Goal: Complete application form

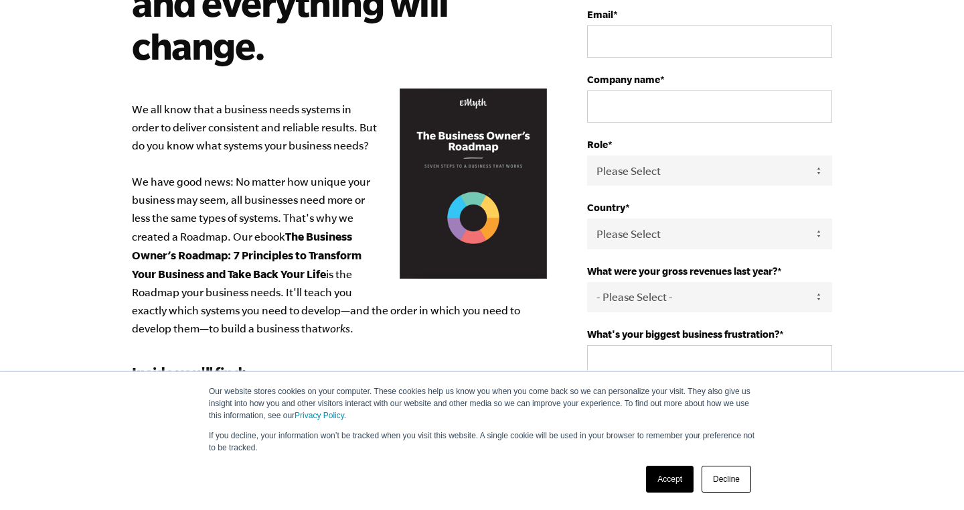
scroll to position [268, 0]
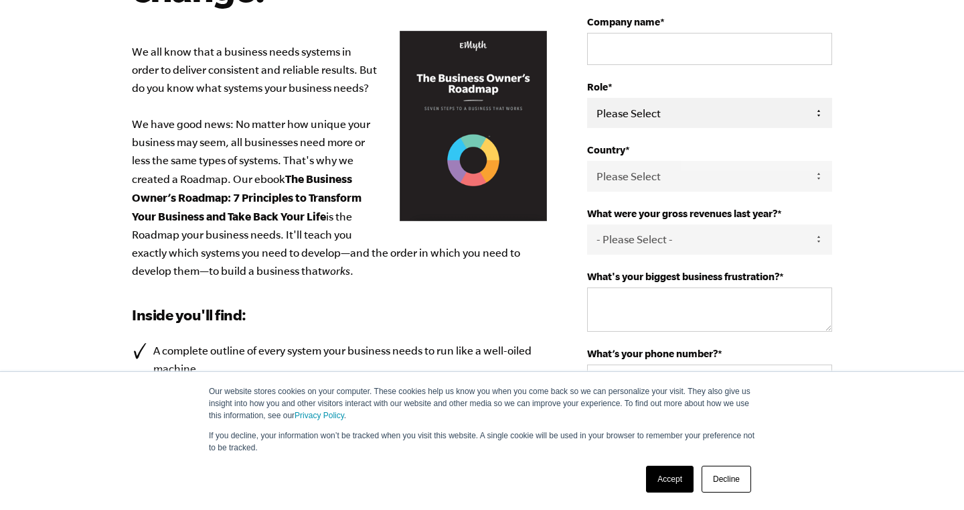
click at [782, 114] on select "Please Select Owner Partner / Co-Owner Executive Employee / Other" at bounding box center [709, 113] width 245 height 30
select select "Owner"
click at [587, 98] on select "Please Select Owner Partner / Co-Owner Executive Employee / Other" at bounding box center [709, 113] width 245 height 30
click at [776, 172] on select "Please Select [GEOGRAPHIC_DATA] [GEOGRAPHIC_DATA] [GEOGRAPHIC_DATA] [GEOGRAPHIC…" at bounding box center [709, 176] width 245 height 30
select select "[GEOGRAPHIC_DATA]"
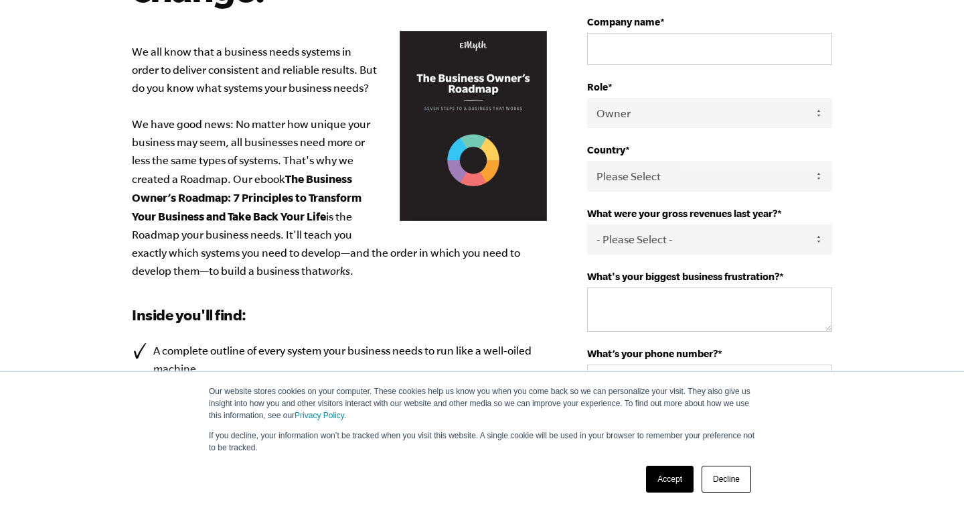
click at [587, 161] on select "Please Select [GEOGRAPHIC_DATA] [GEOGRAPHIC_DATA] [GEOGRAPHIC_DATA] [GEOGRAPHIC…" at bounding box center [709, 176] width 245 height 30
click at [796, 238] on select "- Please Select - 0-75K 76-150K 151-275K 276-500K 501-750K 751-1M 1-2.5M 2.5-5M…" at bounding box center [709, 239] width 245 height 30
select select "276-500K"
click at [587, 224] on select "- Please Select - 0-75K 76-150K 151-275K 276-500K 501-750K 751-1M 1-2.5M 2.5-5M…" at bounding box center [709, 239] width 245 height 30
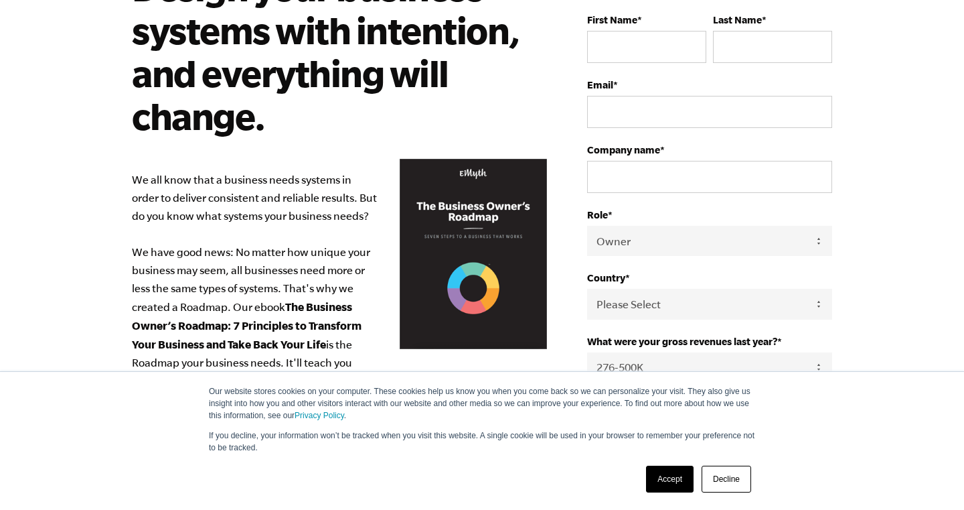
scroll to position [134, 0]
